Goal: Communication & Community: Answer question/provide support

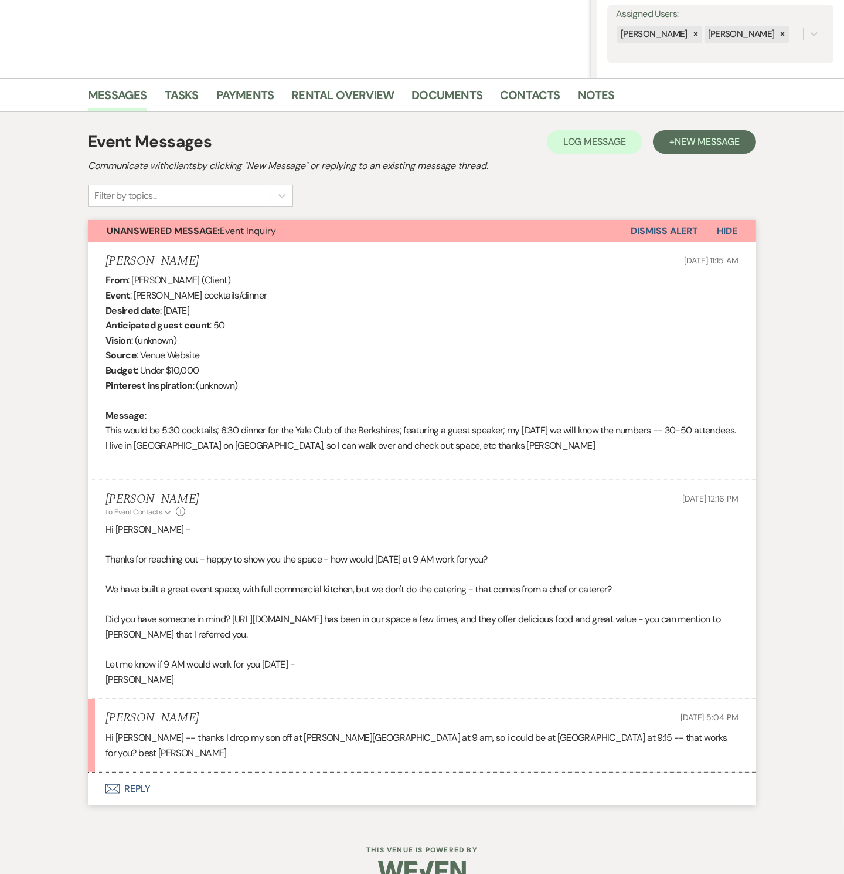
click at [142, 772] on button "Envelope Reply" at bounding box center [422, 788] width 668 height 33
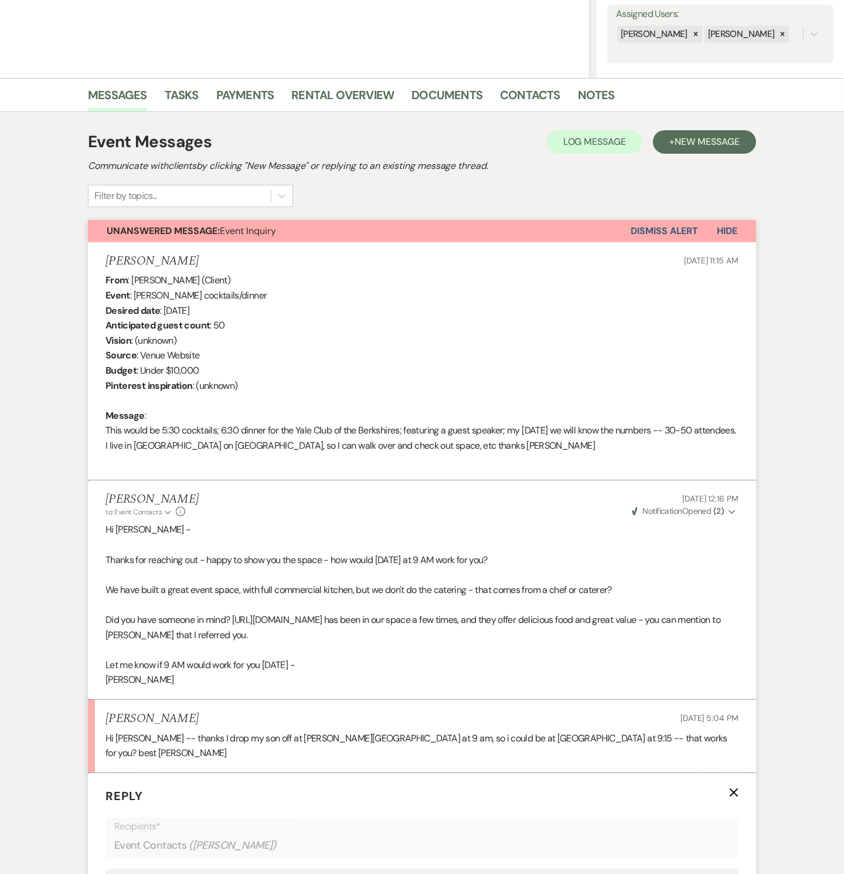
scroll to position [394, 0]
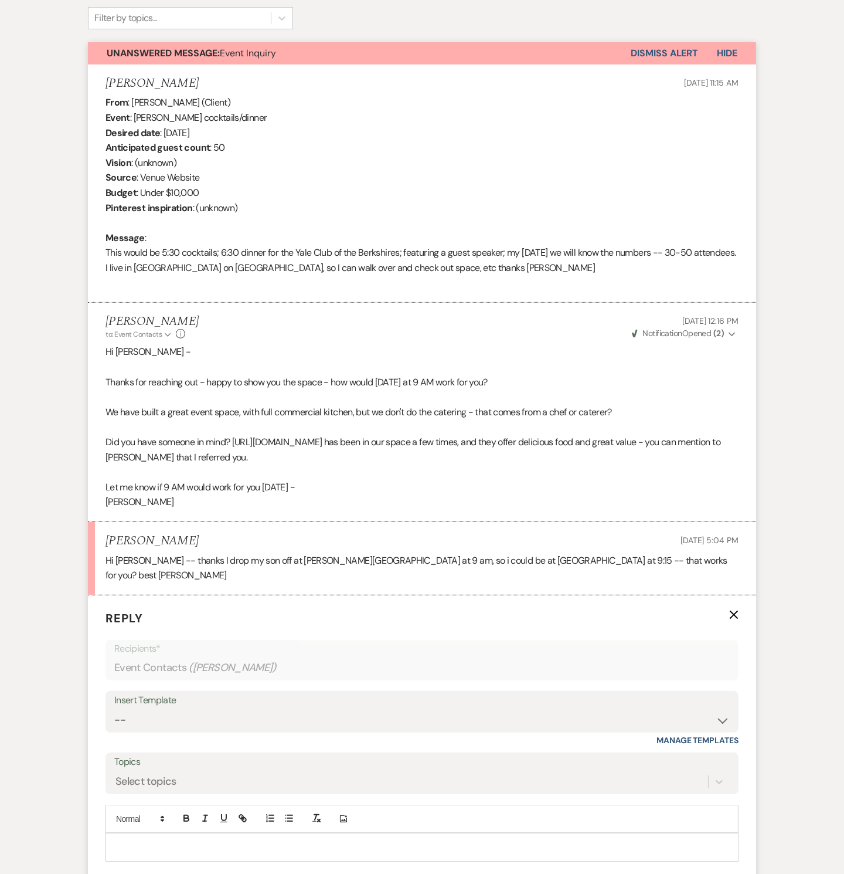
click at [203, 840] on p at bounding box center [422, 846] width 615 height 13
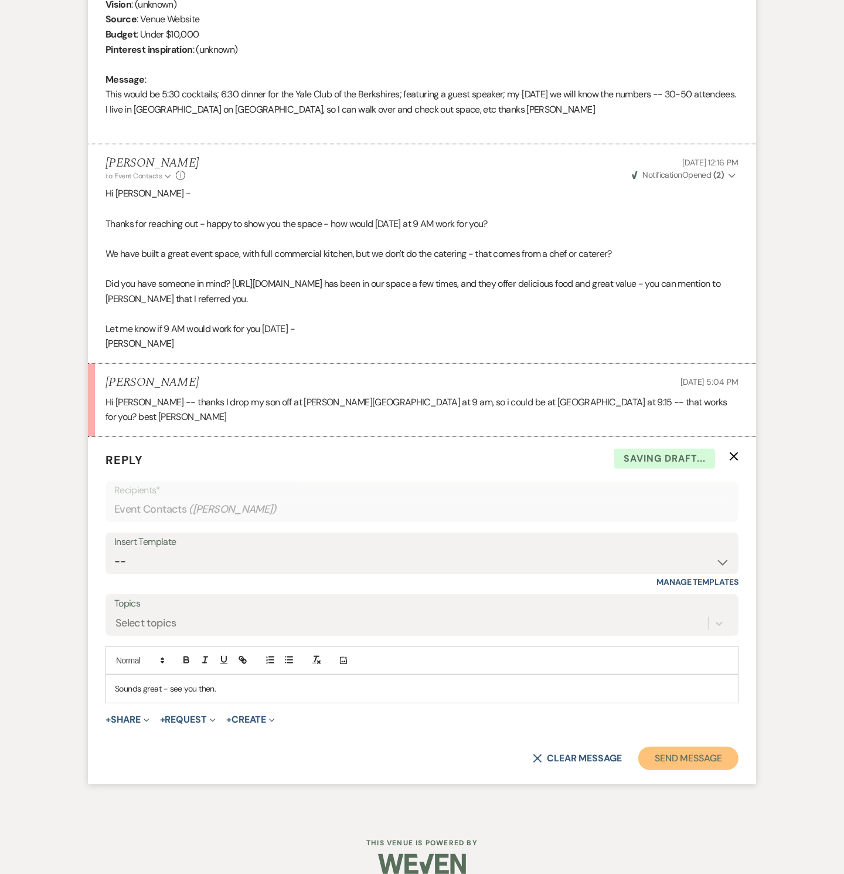
click at [722, 746] on button "Send Message" at bounding box center [689, 757] width 100 height 23
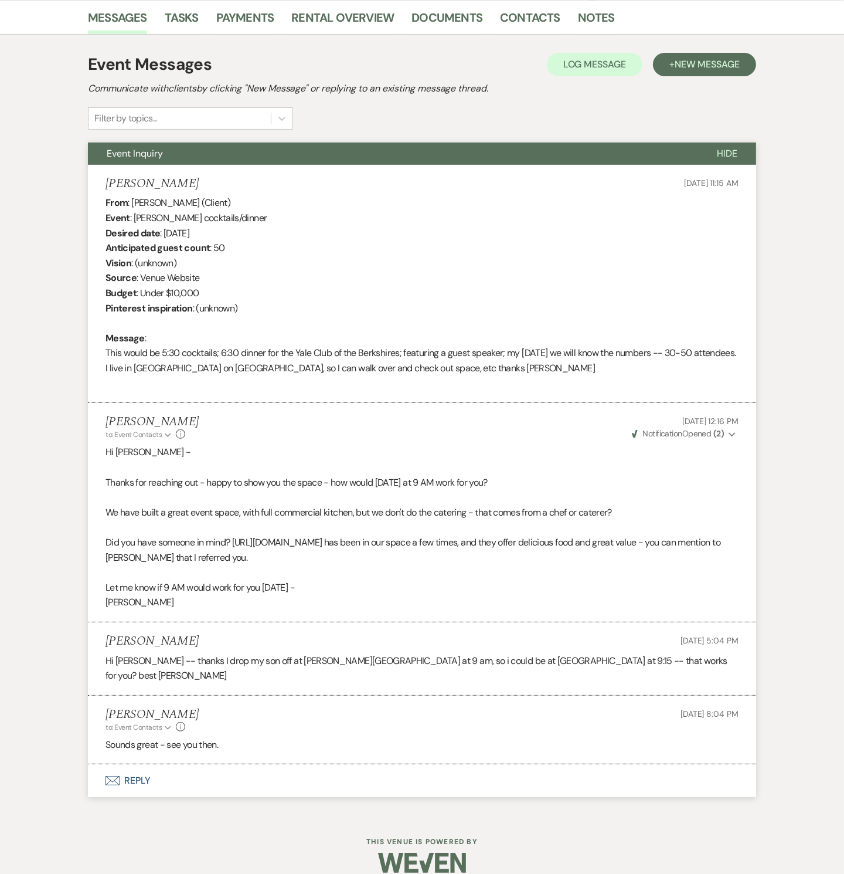
scroll to position [0, 0]
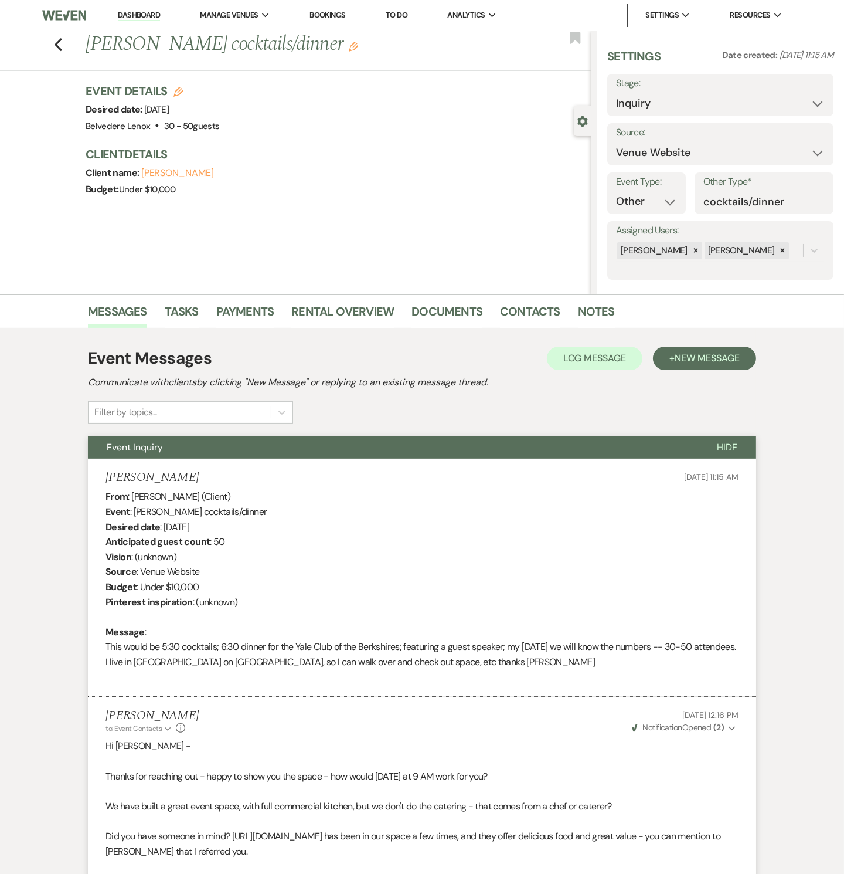
drag, startPoint x: 442, startPoint y: 235, endPoint x: 426, endPoint y: 259, distance: 28.8
click at [442, 235] on div "Previous [PERSON_NAME] cocktails/dinner Edit Bookmark Gear Settings Settings Da…" at bounding box center [295, 162] width 591 height 264
click at [62, 49] on use "button" at bounding box center [59, 44] width 8 height 13
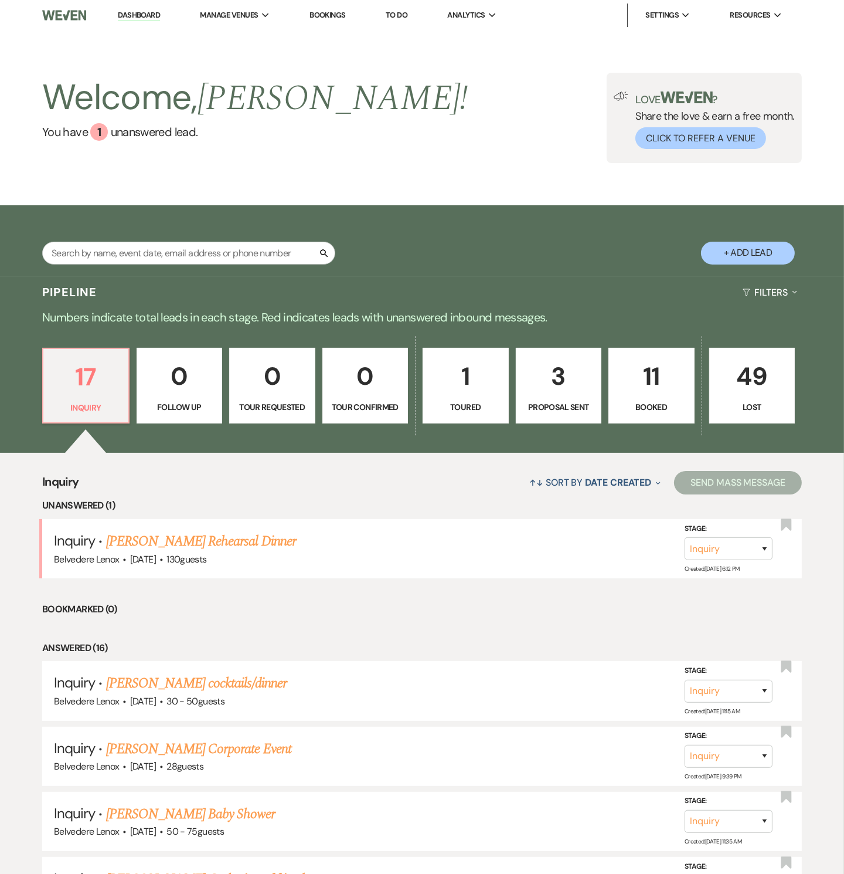
click at [643, 399] on link "11 Booked" at bounding box center [652, 386] width 86 height 76
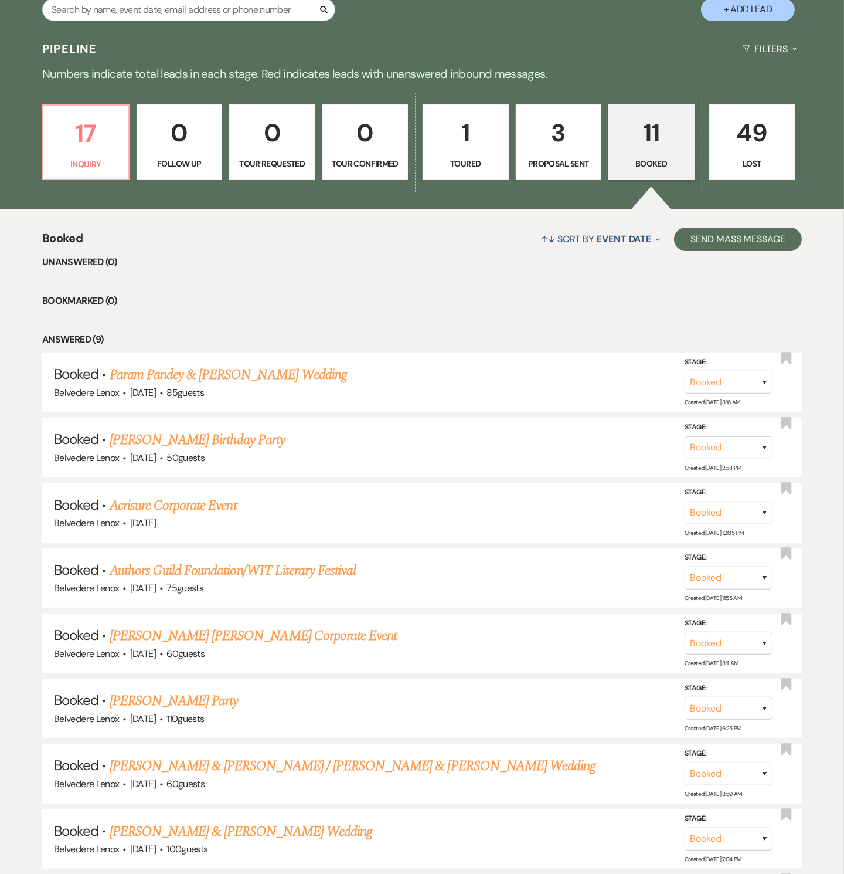
scroll to position [355, 0]
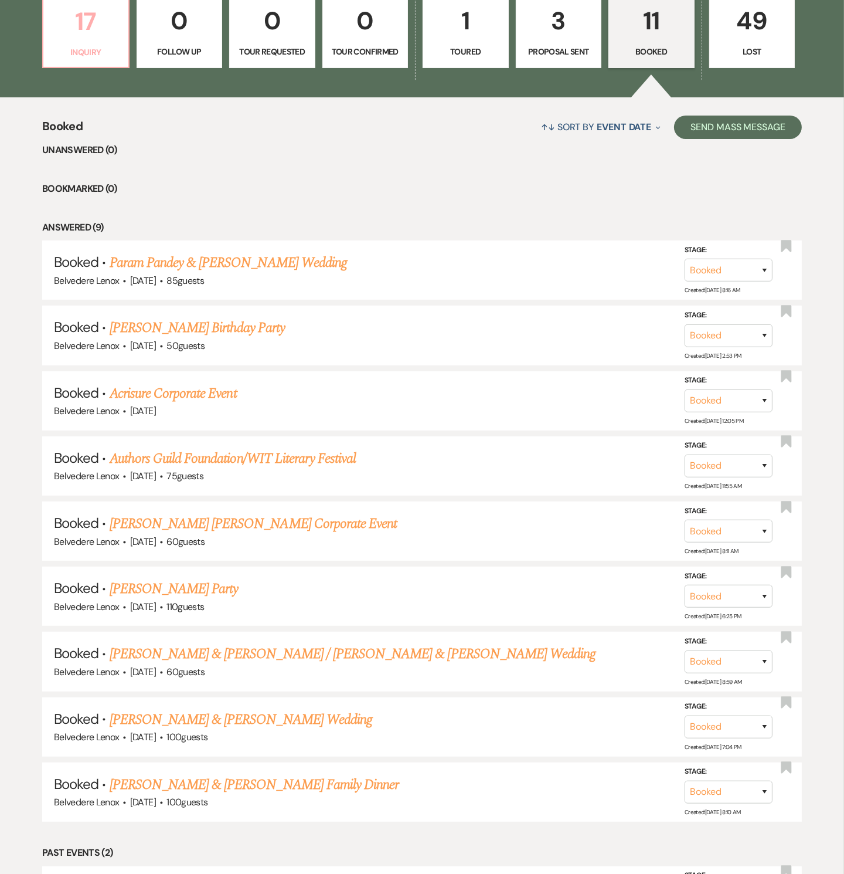
click at [78, 44] on link "17 Inquiry" at bounding box center [85, 30] width 87 height 76
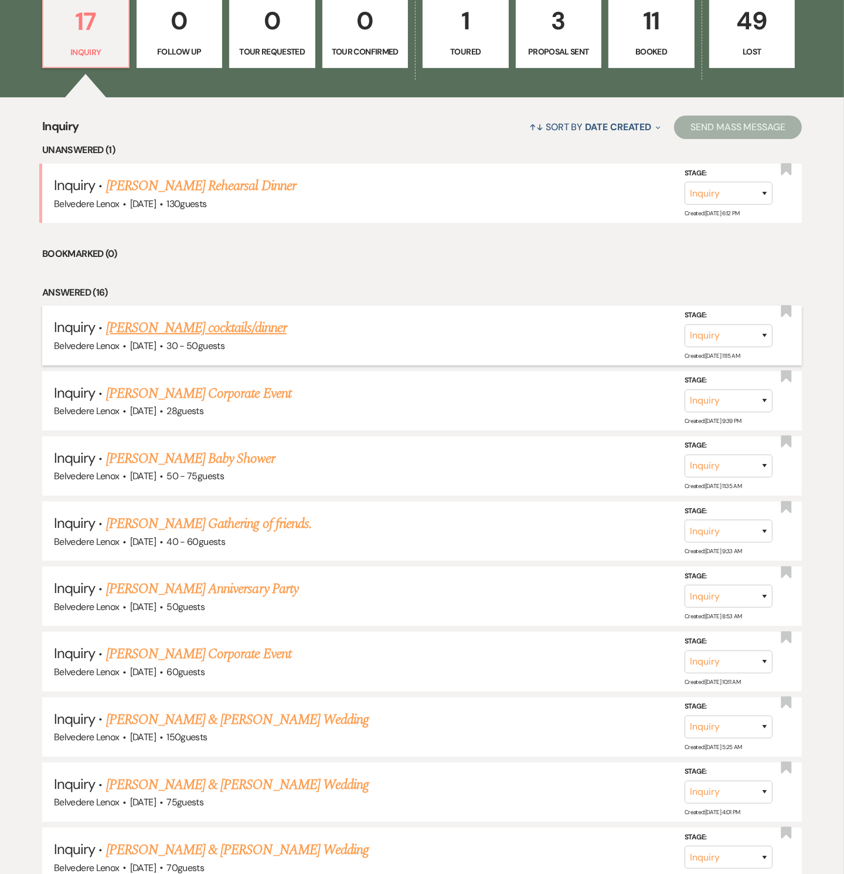
click at [152, 330] on link "[PERSON_NAME] cocktails/dinner" at bounding box center [196, 327] width 181 height 21
select select "5"
select select "13"
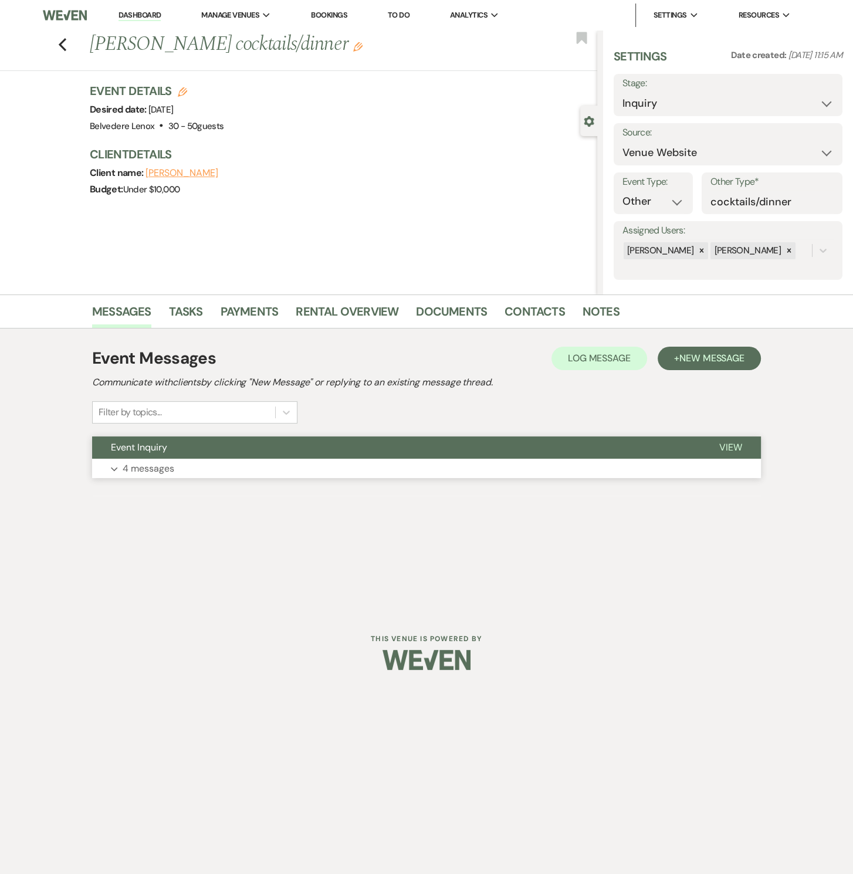
click at [150, 463] on p "4 messages" at bounding box center [149, 468] width 52 height 15
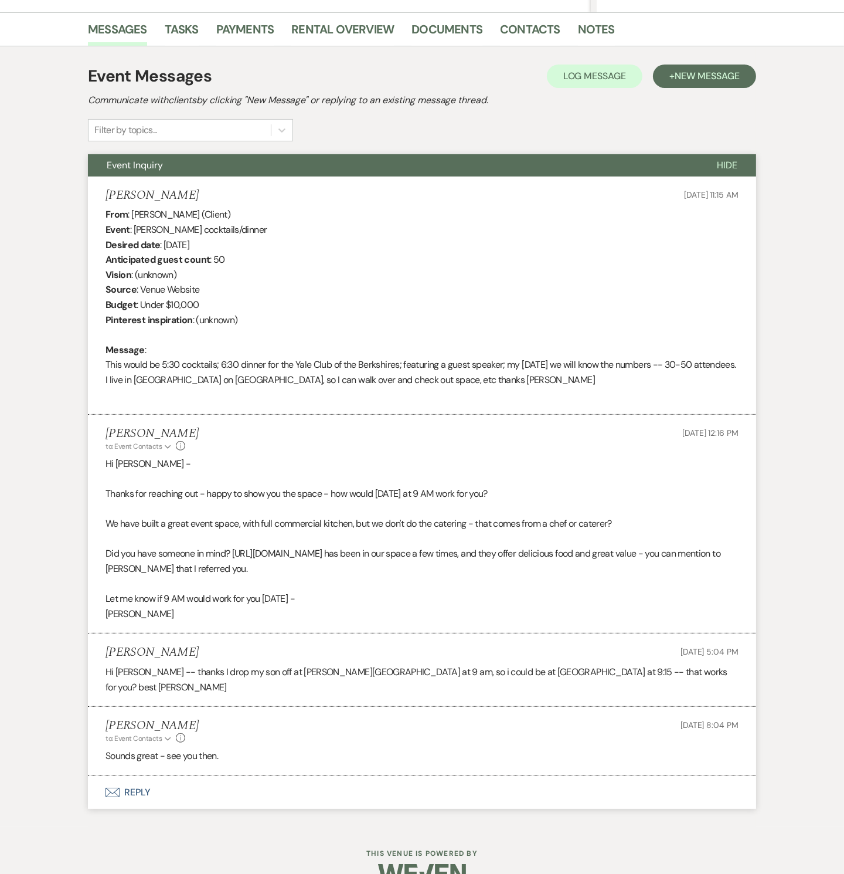
scroll to position [293, 0]
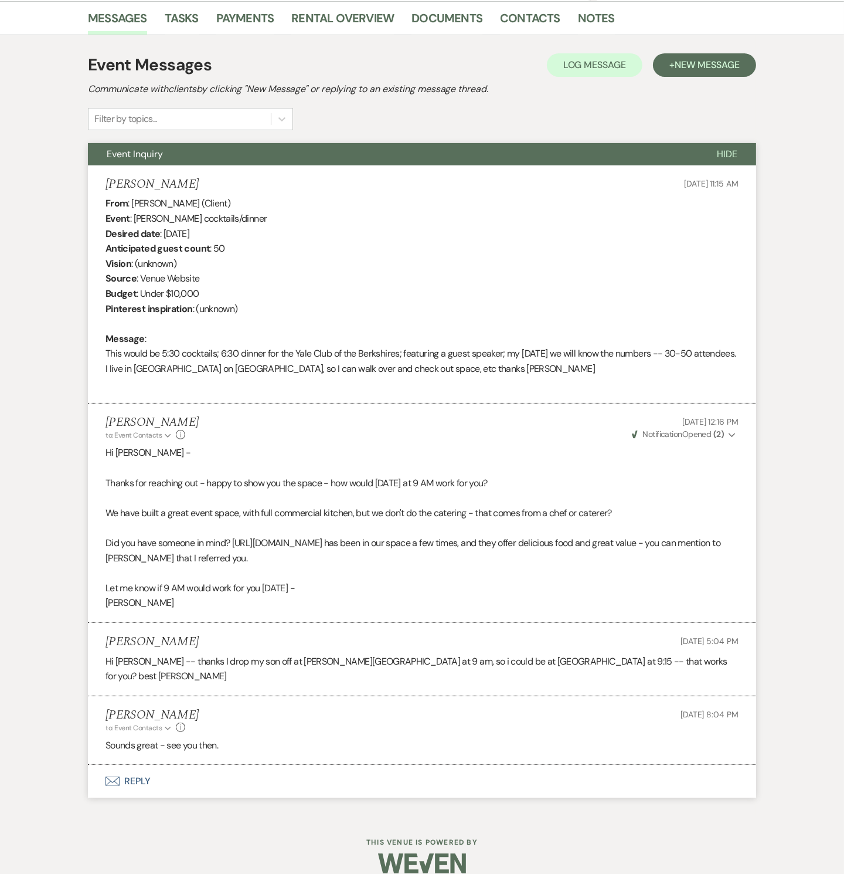
click at [144, 765] on button "Envelope Reply" at bounding box center [422, 781] width 668 height 33
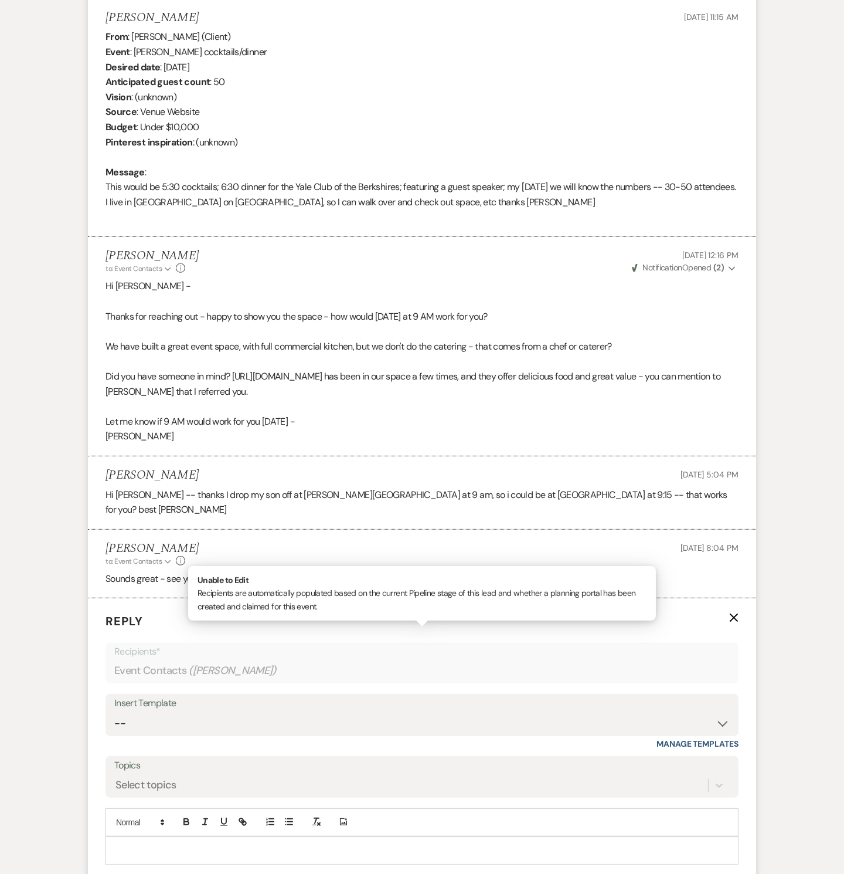
scroll to position [471, 0]
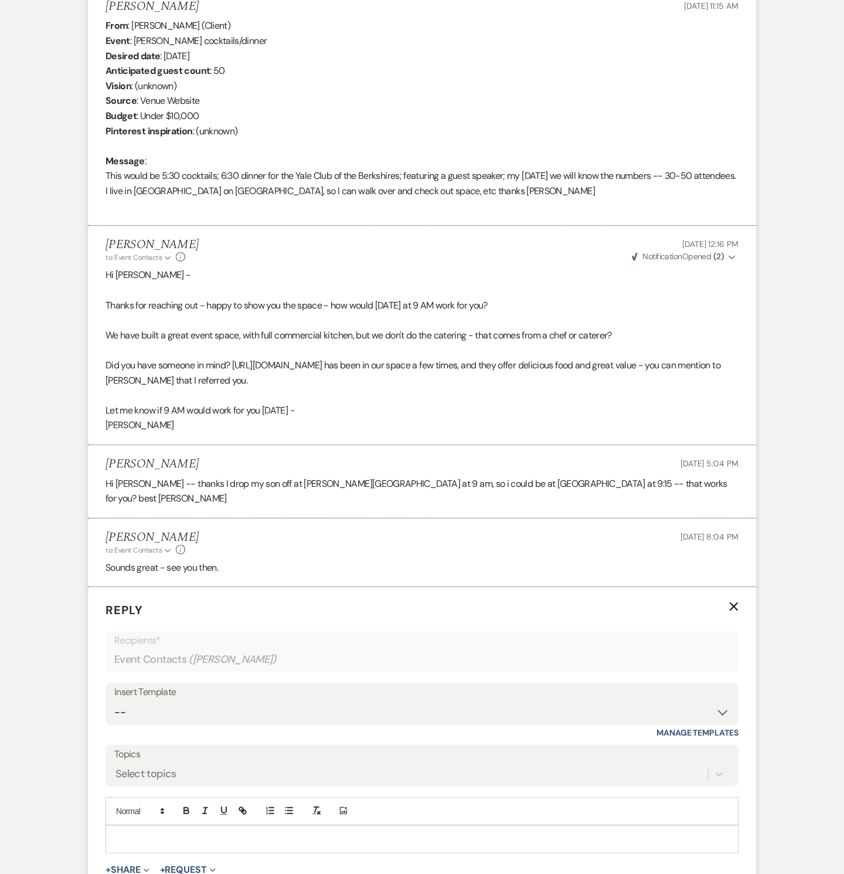
click at [152, 833] on p at bounding box center [422, 839] width 615 height 13
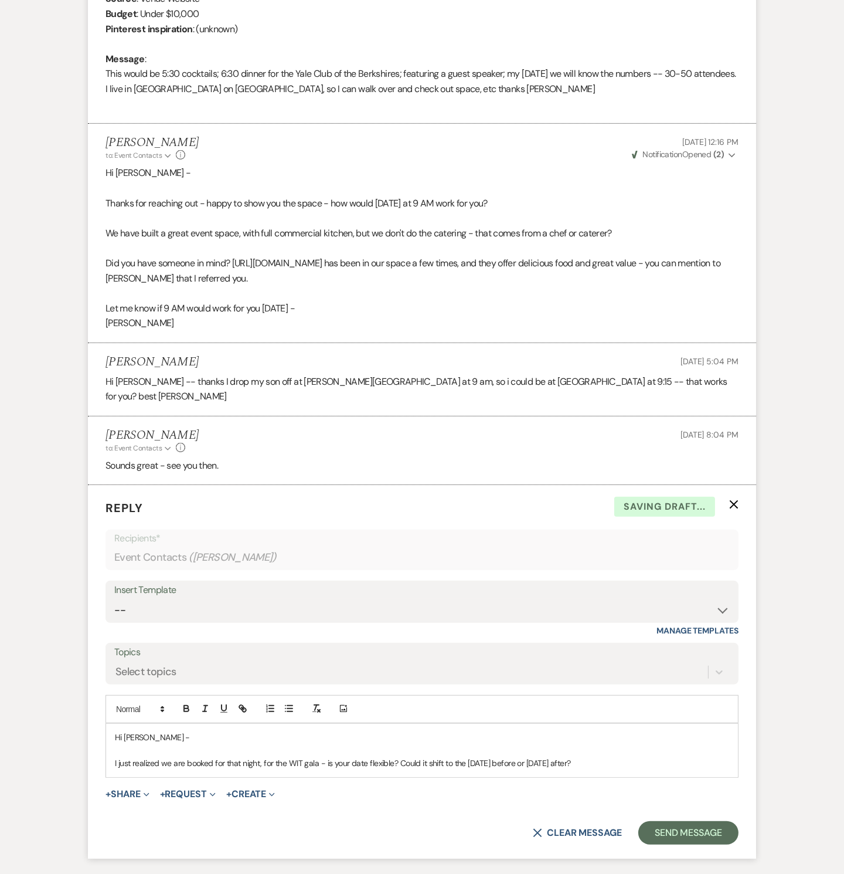
scroll to position [647, 0]
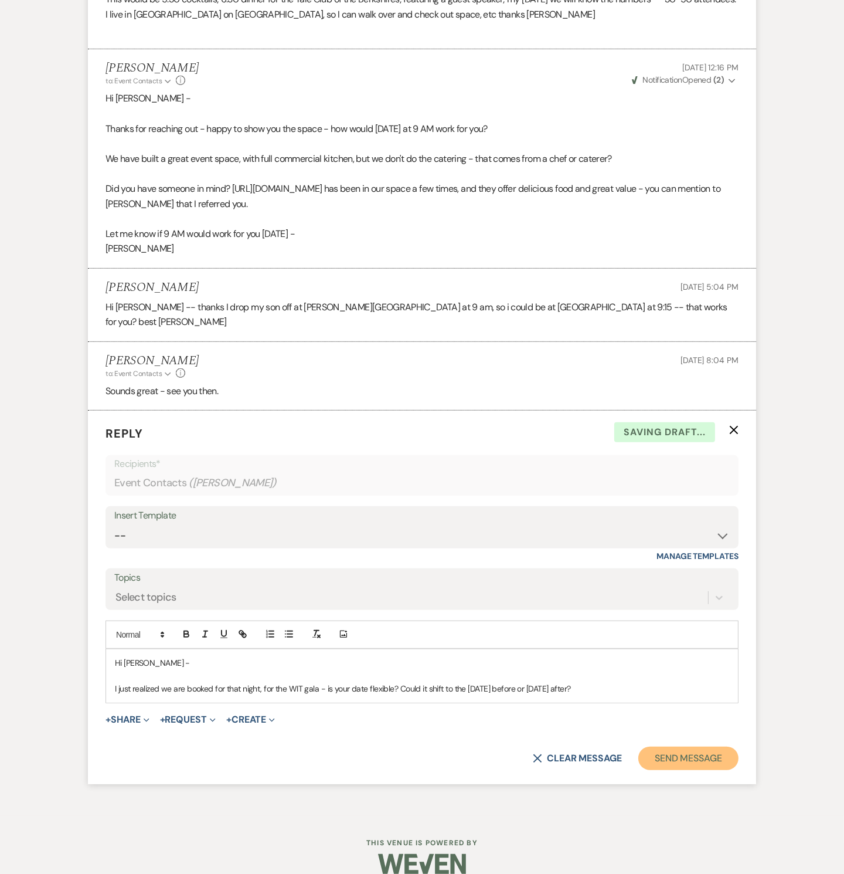
click at [718, 746] on button "Send Message" at bounding box center [689, 757] width 100 height 23
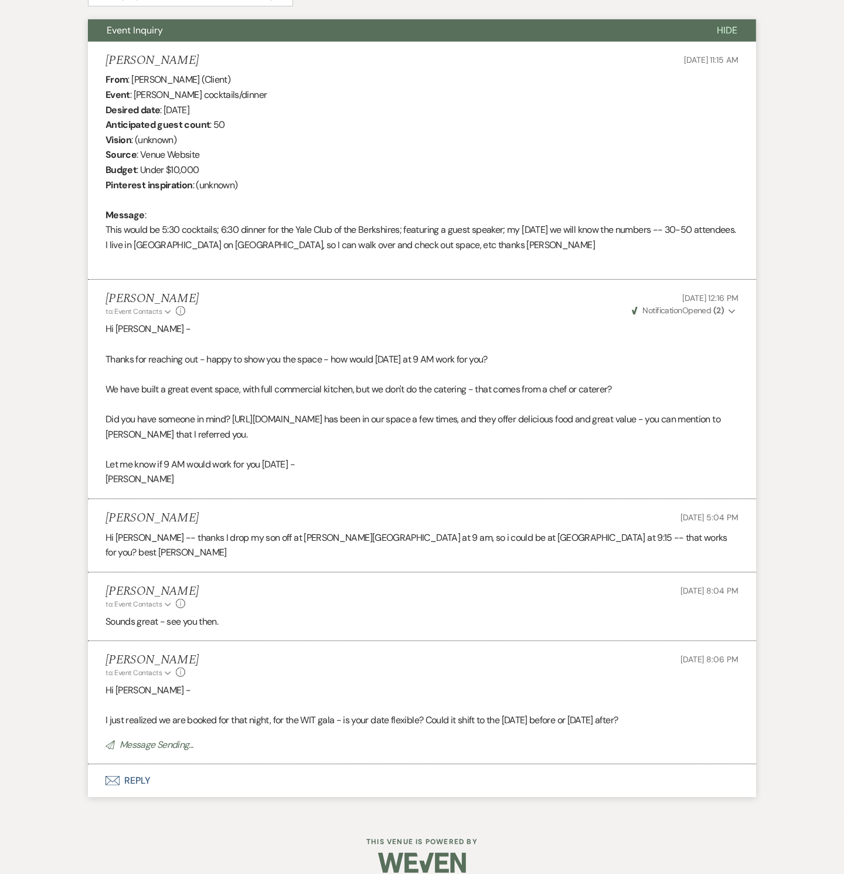
scroll to position [0, 0]
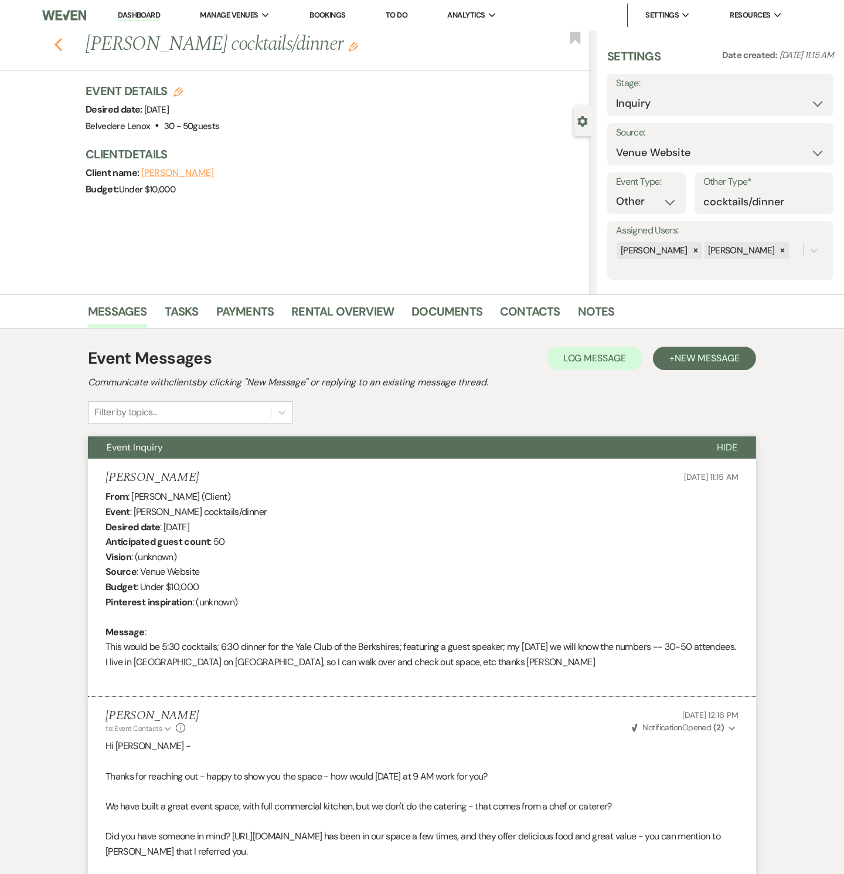
click at [62, 48] on use "button" at bounding box center [59, 44] width 8 height 13
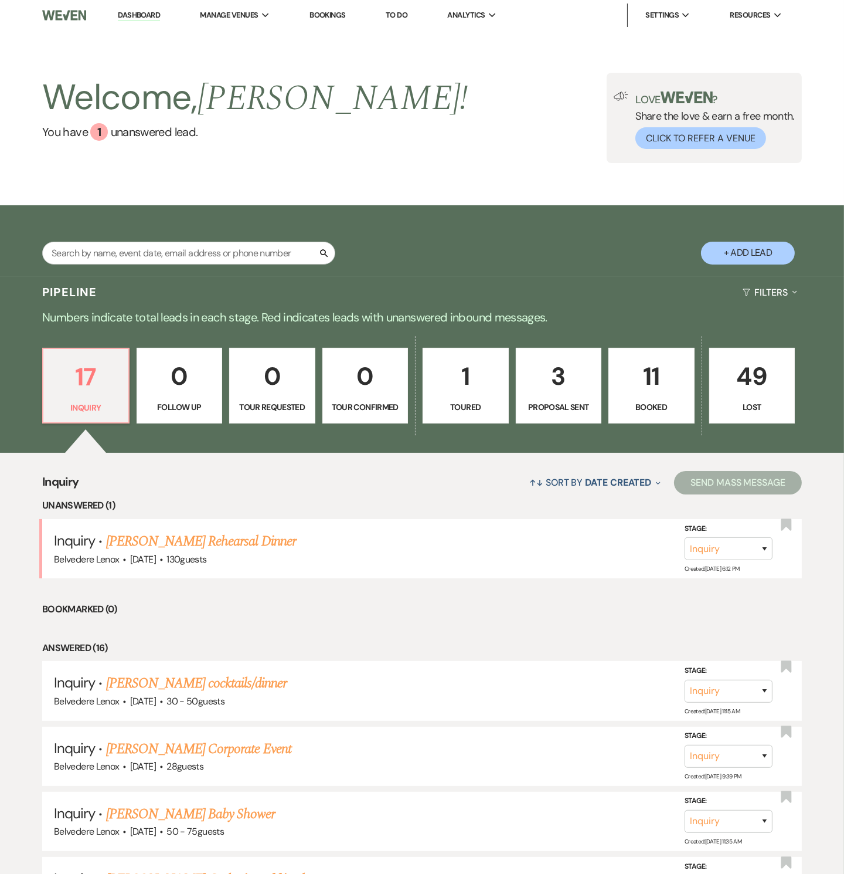
click at [640, 393] on p "11" at bounding box center [651, 376] width 71 height 39
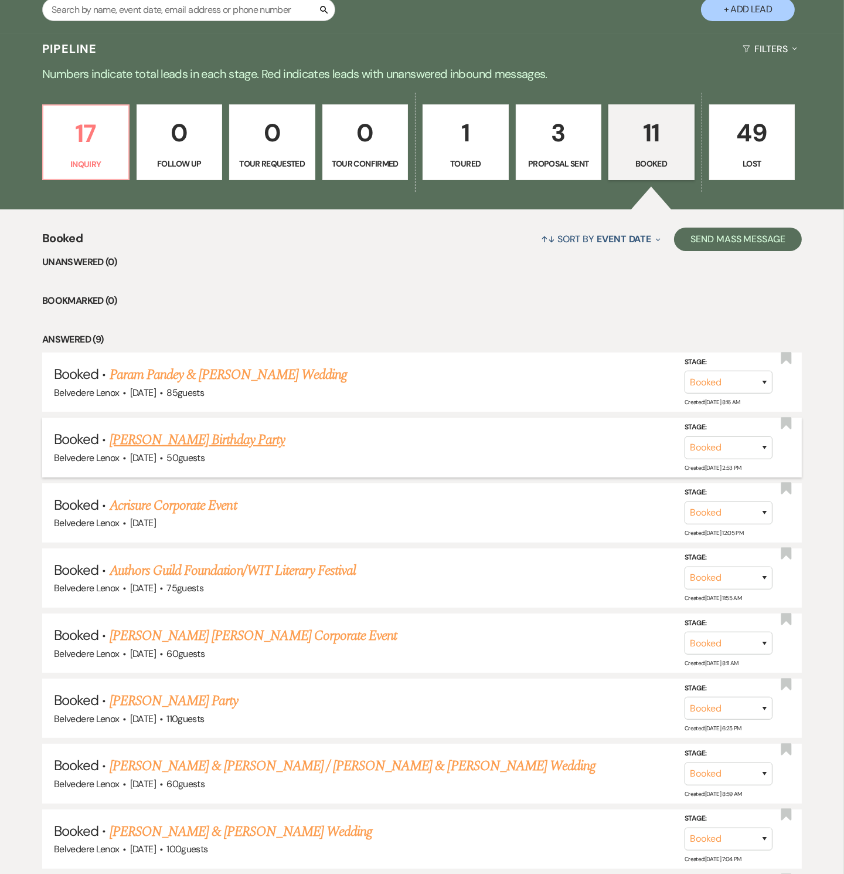
scroll to position [178, 0]
